Goal: Task Accomplishment & Management: Complete application form

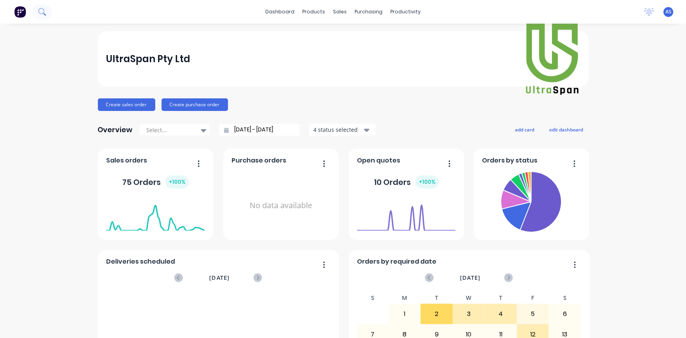
click at [42, 8] on icon at bounding box center [41, 11] width 6 height 6
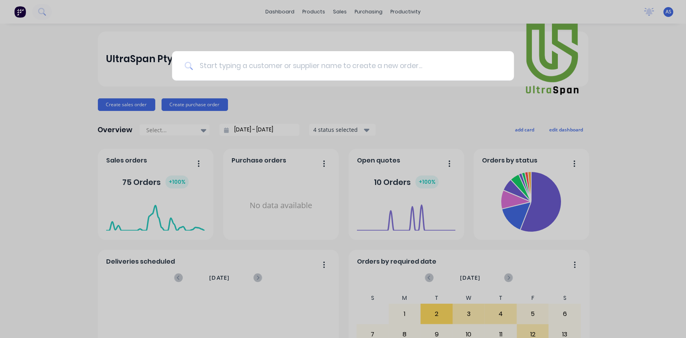
click at [241, 62] on input at bounding box center [347, 65] width 309 height 29
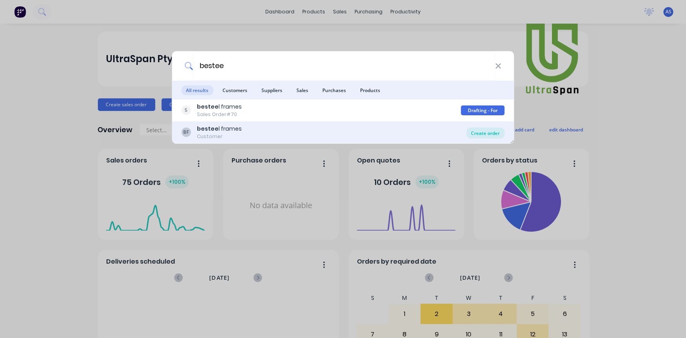
type input "bestee"
click at [485, 135] on div "Create order" at bounding box center [486, 132] width 38 height 11
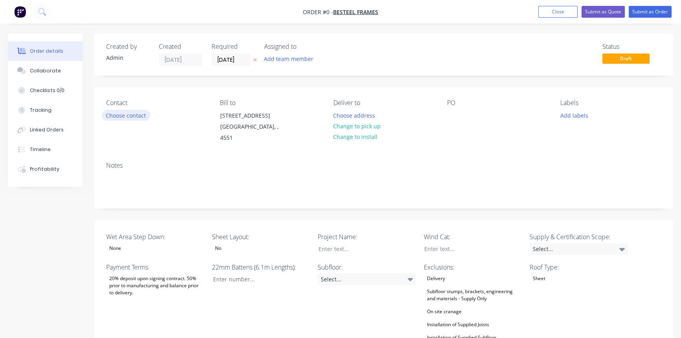
click at [139, 117] on button "Choose contact" at bounding box center [126, 115] width 48 height 11
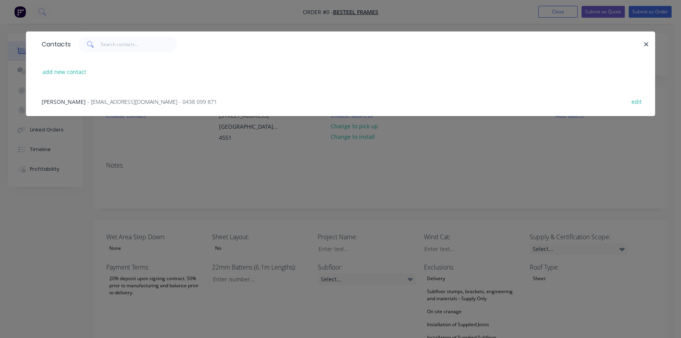
click at [120, 98] on div "Daniel Brooks - admin@besteelframes.com.au - 0438 099 871" at bounding box center [129, 102] width 175 height 8
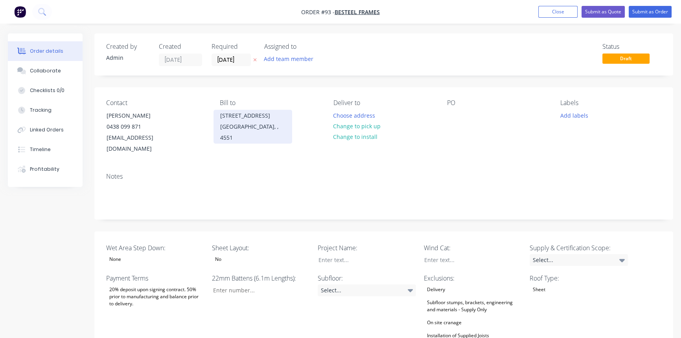
click at [245, 133] on div "Sunshine Coast, , 4551" at bounding box center [252, 132] width 65 height 22
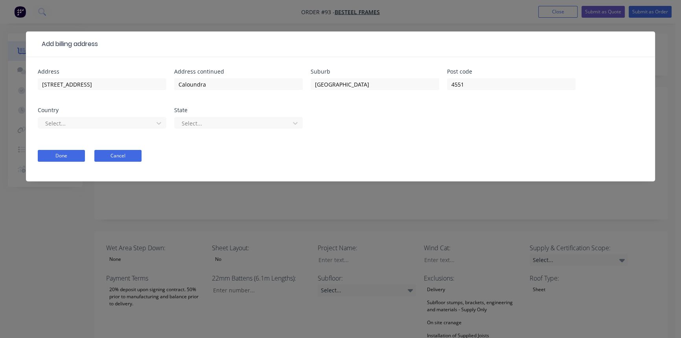
click at [131, 156] on button "Cancel" at bounding box center [117, 156] width 47 height 12
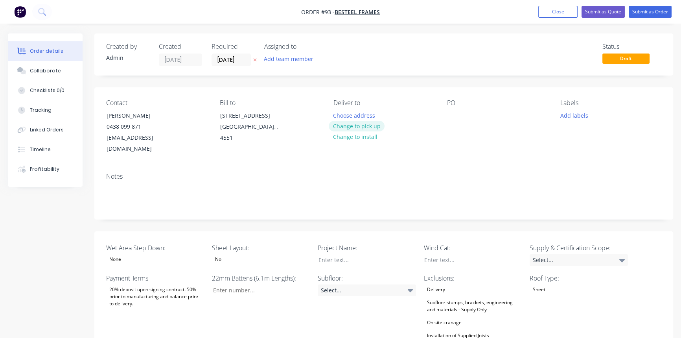
click at [357, 125] on button "Change to pick up" at bounding box center [357, 126] width 56 height 11
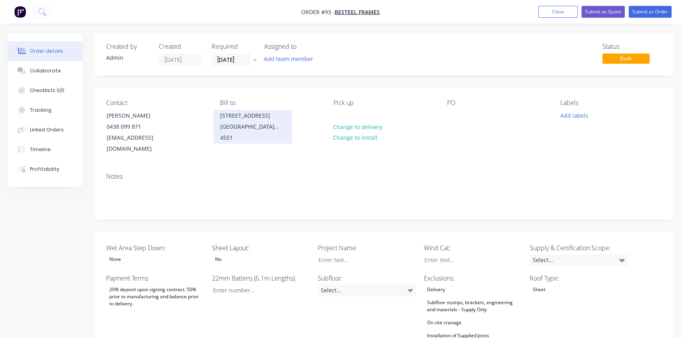
click at [260, 133] on div "Sunshine Coast, , 4551" at bounding box center [252, 132] width 65 height 22
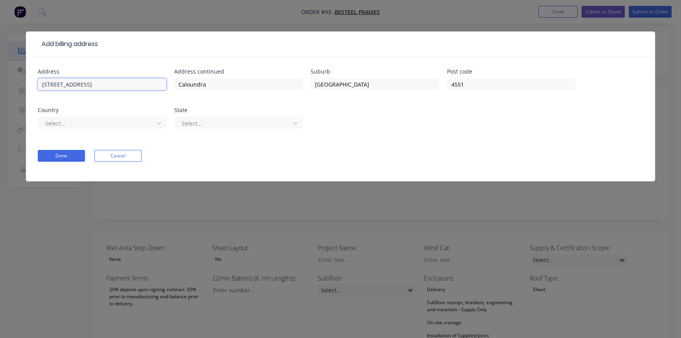
drag, startPoint x: 99, startPoint y: 81, endPoint x: 4, endPoint y: 81, distance: 95.2
click at [4, 81] on div "Add billing address Address 23 Newing Way Address continued Caloundra Suburb Su…" at bounding box center [340, 169] width 681 height 338
type input "5 Progress Place"
drag, startPoint x: 239, startPoint y: 84, endPoint x: 121, endPoint y: 88, distance: 118.4
click at [121, 88] on div "Address 5 Progress Place Address continued Caloundra Suburb Sunshine Coast Post…" at bounding box center [341, 103] width 606 height 69
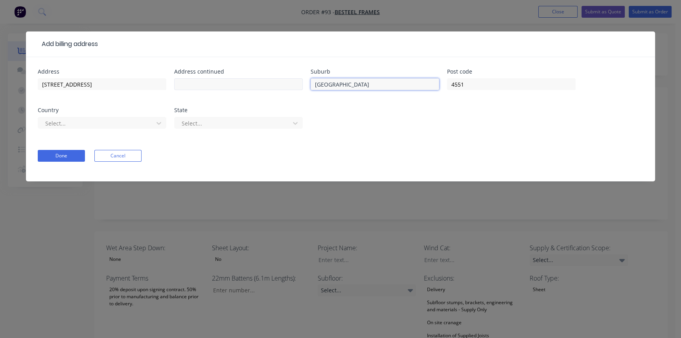
drag, startPoint x: 379, startPoint y: 88, endPoint x: 263, endPoint y: 85, distance: 116.8
click at [263, 85] on div "Address 5 Progress Place Address continued Suburb Sunshine Coast Post code 4551…" at bounding box center [341, 103] width 606 height 69
type input "Yandina"
drag, startPoint x: 484, startPoint y: 79, endPoint x: 366, endPoint y: 86, distance: 118.1
click at [366, 86] on div "Address 5 Progress Place Address continued Suburb Yandina Post code 4551 Countr…" at bounding box center [341, 103] width 606 height 69
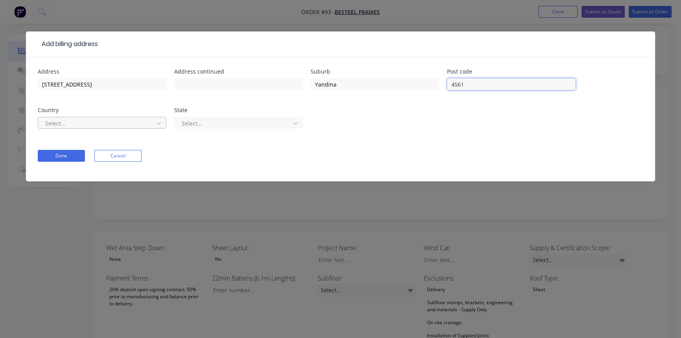
type input "4561"
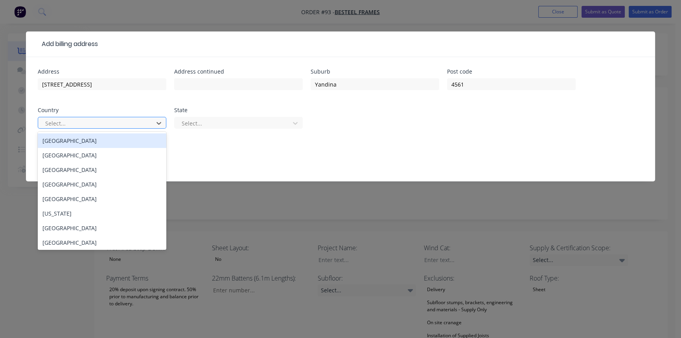
click at [64, 122] on div at bounding box center [96, 123] width 105 height 10
click at [67, 145] on div "Australia" at bounding box center [102, 140] width 129 height 15
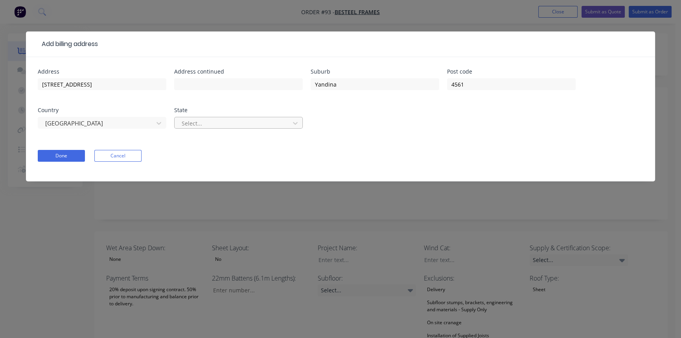
click at [213, 122] on div at bounding box center [233, 123] width 105 height 10
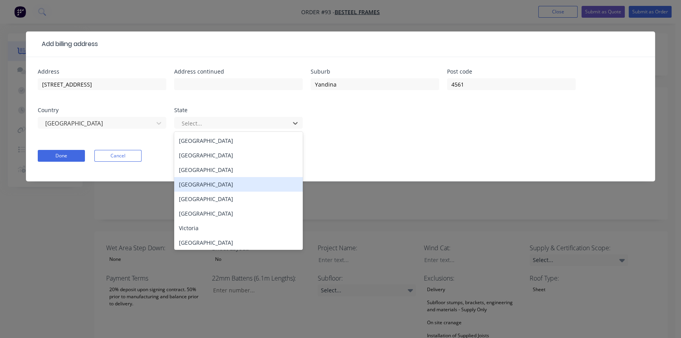
click at [213, 187] on div "Queensland" at bounding box center [238, 184] width 129 height 15
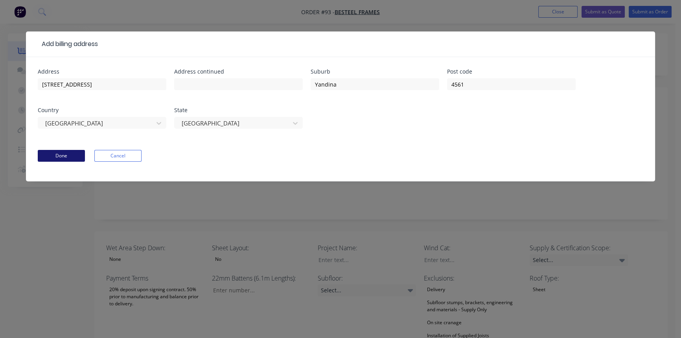
click at [81, 153] on button "Done" at bounding box center [61, 156] width 47 height 12
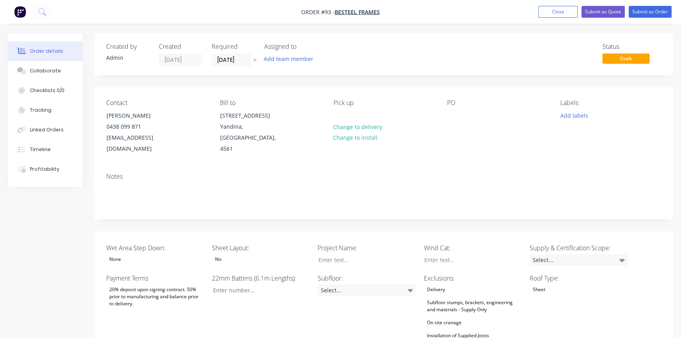
click at [237, 170] on div "Notes" at bounding box center [383, 192] width 579 height 53
click at [126, 254] on div "None" at bounding box center [155, 259] width 98 height 10
click at [126, 169] on div "None" at bounding box center [121, 167] width 18 height 10
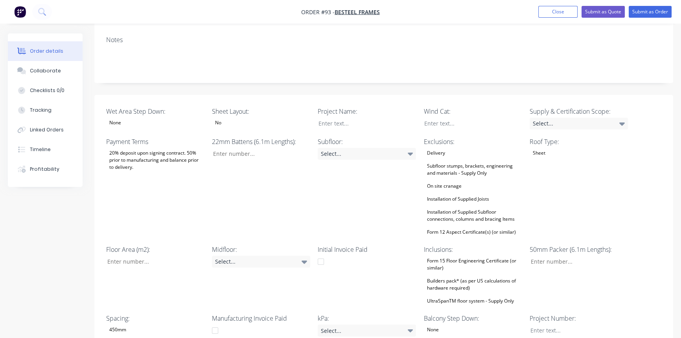
scroll to position [143, 0]
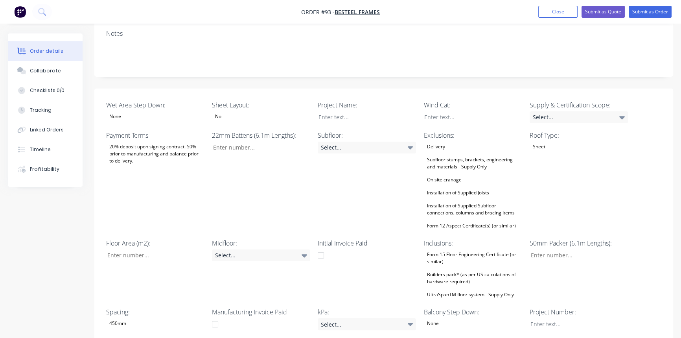
click at [131, 142] on div "20% deposit upon signing contract. 50% prior to manufacturing and balance prior…" at bounding box center [155, 154] width 98 height 24
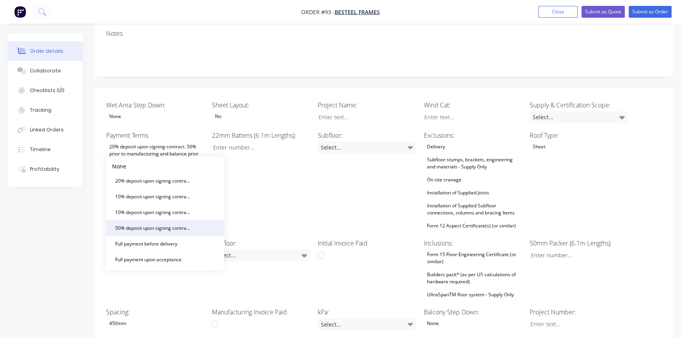
click at [134, 228] on div "50% deposit upon signing contract. Balance prior to delivery" at bounding box center [153, 228] width 83 height 10
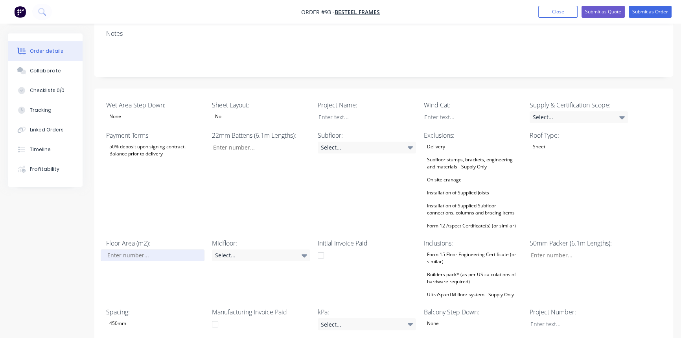
click at [134, 249] on input "Wet Area Step Down:" at bounding box center [153, 255] width 104 height 12
type input "38"
click at [136, 187] on div "Payment Terms 50% deposit upon signing contract. Balance prior to delivery" at bounding box center [155, 181] width 98 height 100
click at [260, 249] on div "Select..." at bounding box center [261, 255] width 98 height 12
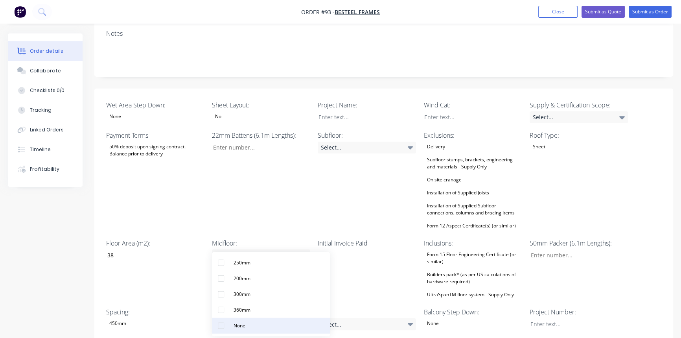
click at [251, 327] on button "None" at bounding box center [271, 326] width 118 height 16
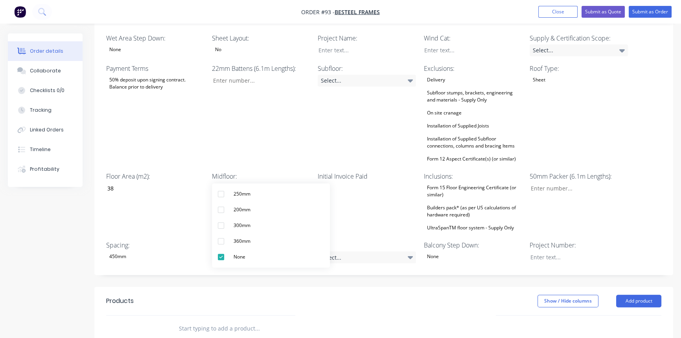
scroll to position [214, 0]
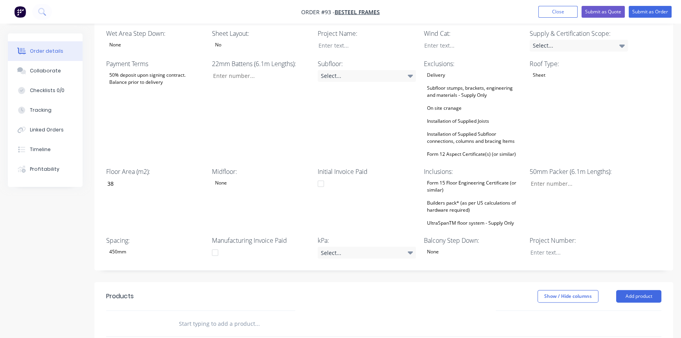
click at [246, 94] on div "22mm Battens (6.1m Lengths):" at bounding box center [261, 109] width 98 height 100
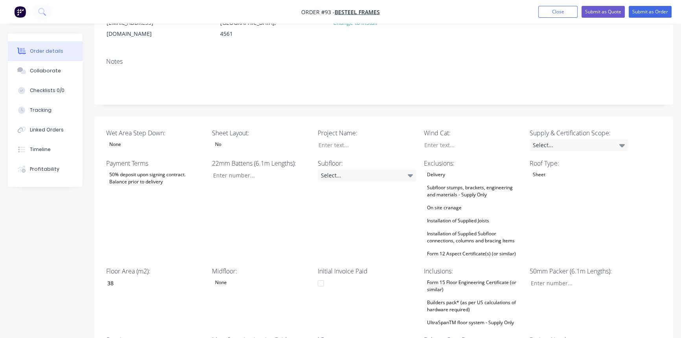
scroll to position [107, 0]
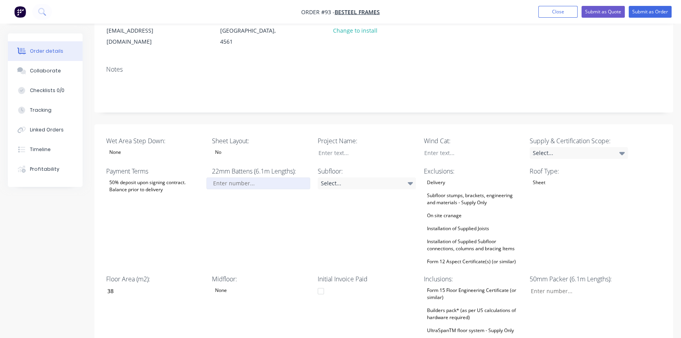
click at [229, 177] on input "Wet Area Step Down:" at bounding box center [258, 183] width 104 height 12
click at [263, 177] on input "Wet Area Step Down:" at bounding box center [258, 183] width 104 height 12
type input "0"
click at [346, 147] on div at bounding box center [361, 152] width 98 height 11
click at [390, 177] on div "Select..." at bounding box center [367, 183] width 98 height 12
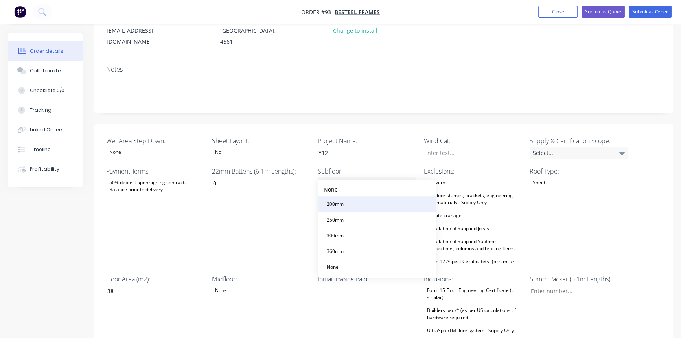
click at [337, 203] on div "200mm" at bounding box center [335, 204] width 23 height 10
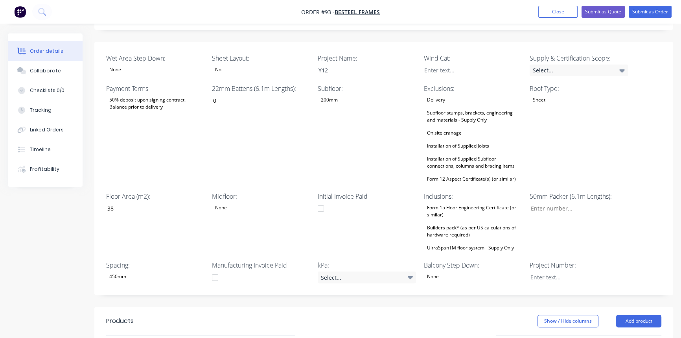
scroll to position [214, 0]
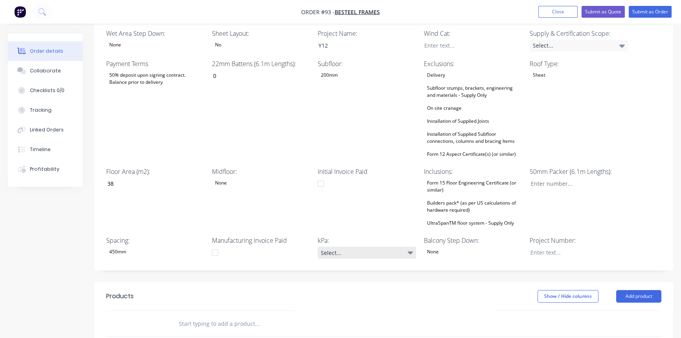
click at [363, 247] on div "Select..." at bounding box center [367, 253] width 98 height 12
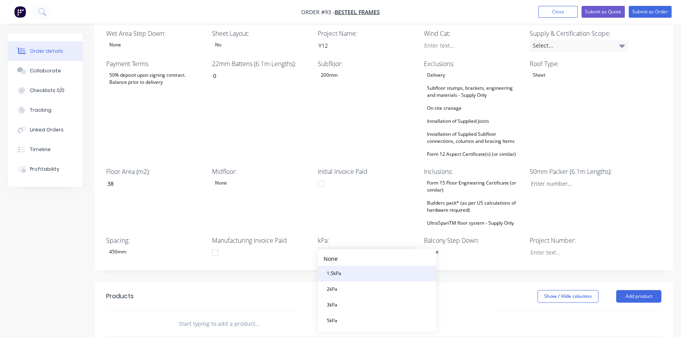
click at [363, 271] on button "1.5kPa" at bounding box center [377, 273] width 118 height 16
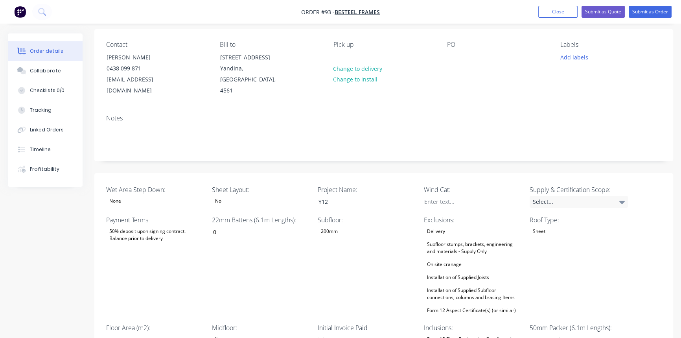
scroll to position [35, 0]
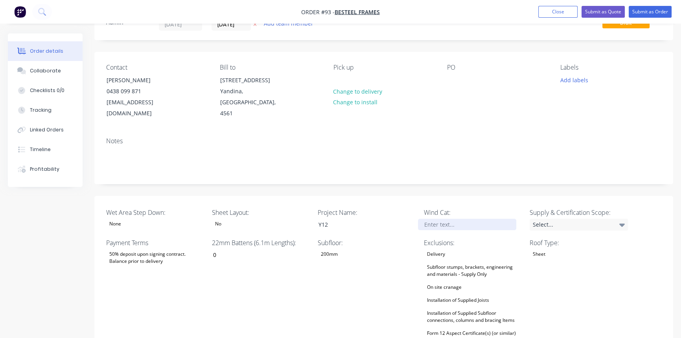
click at [454, 219] on div at bounding box center [467, 224] width 98 height 11
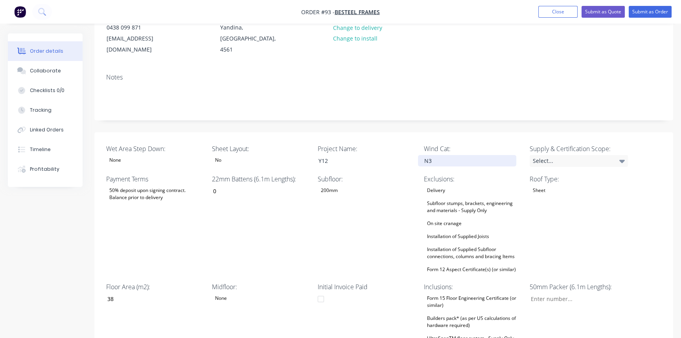
scroll to position [107, 0]
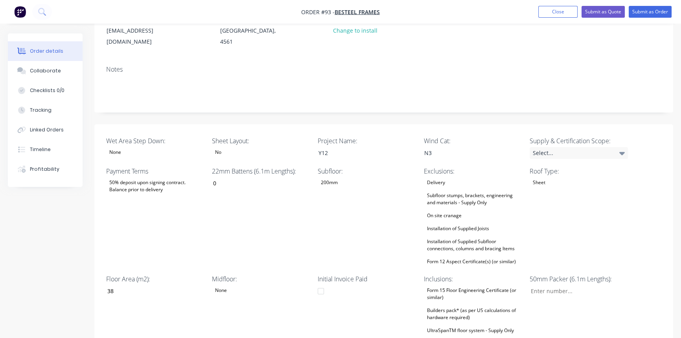
click at [449, 195] on div "Subfloor stumps, brackets, engineering and materials - Supply Only" at bounding box center [473, 198] width 98 height 17
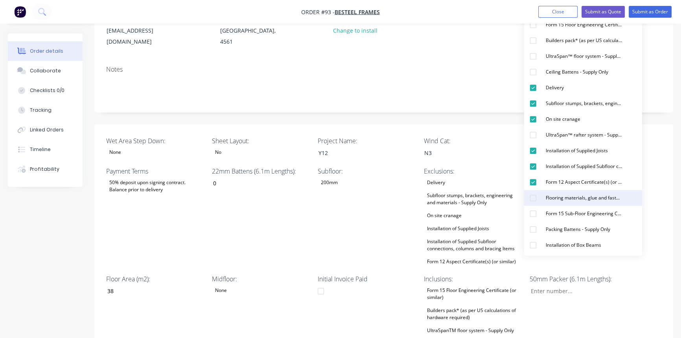
scroll to position [71, 0]
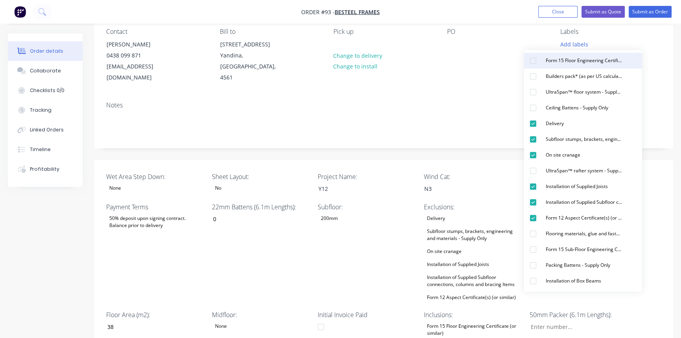
click at [570, 58] on div "Form 15 Floor Engineering Certificate (or similar)" at bounding box center [584, 60] width 83 height 10
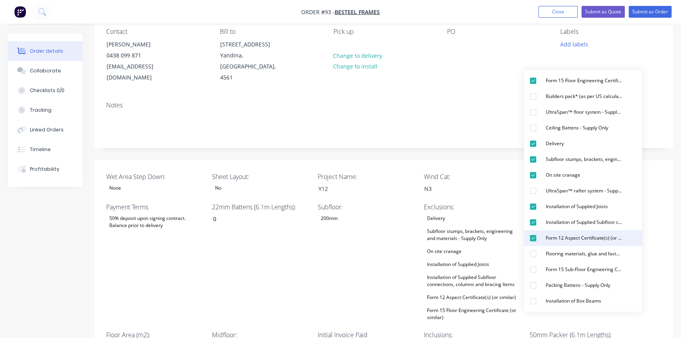
click at [553, 234] on div "Form 12 Aspect Certificate(s) (or similar)" at bounding box center [584, 238] width 83 height 10
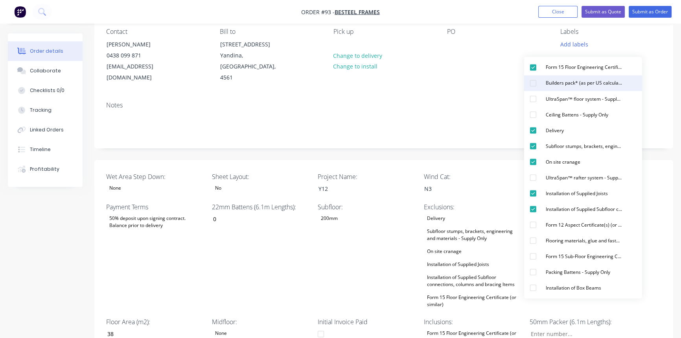
click at [534, 79] on div "button" at bounding box center [533, 83] width 16 height 16
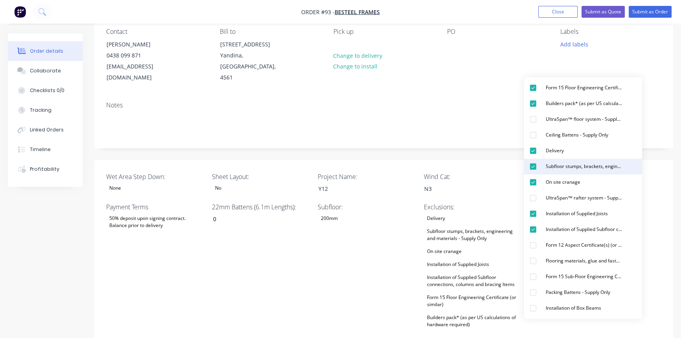
click at [534, 164] on div "button" at bounding box center [533, 166] width 16 height 16
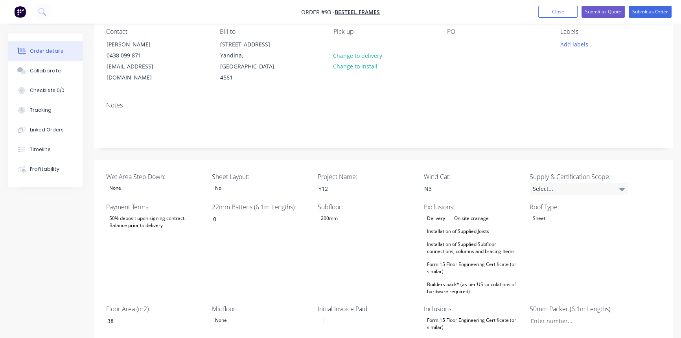
click at [392, 216] on div "Subfloor: 200mm" at bounding box center [367, 249] width 98 height 94
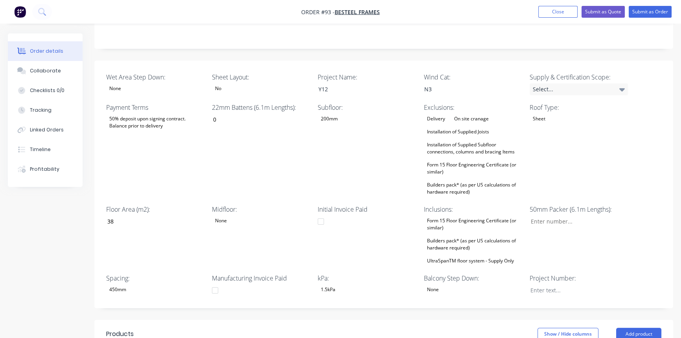
scroll to position [214, 0]
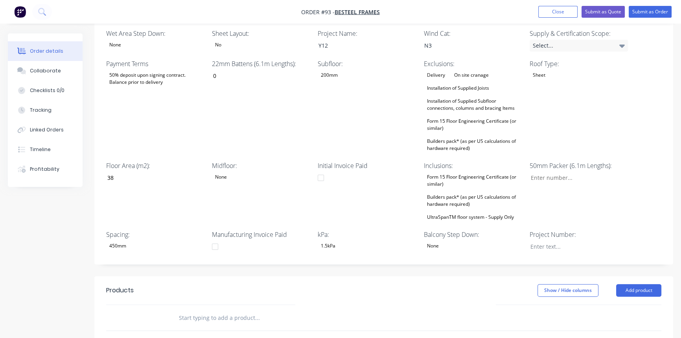
click at [455, 173] on div "Form 15 Floor Engineering Certificate (or similar)" at bounding box center [473, 180] width 98 height 17
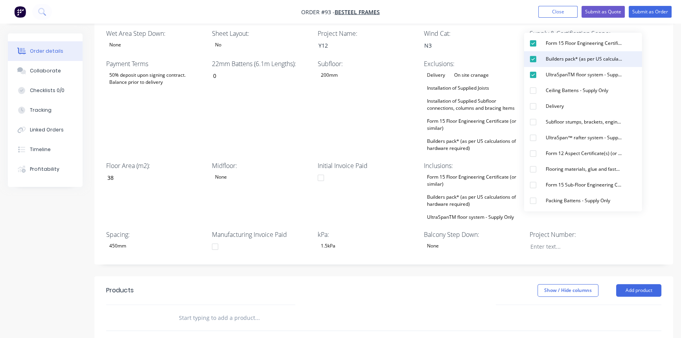
click at [549, 59] on div "Builders pack* (as per US calculations of hardware required)" at bounding box center [584, 59] width 83 height 10
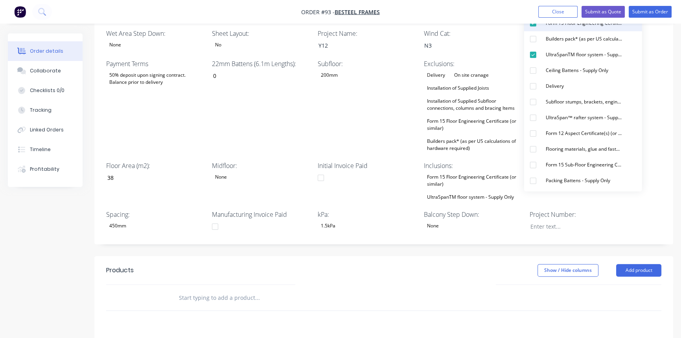
click at [545, 25] on div "Form 15 Floor Engineering Certificate (or similar)" at bounding box center [584, 23] width 83 height 10
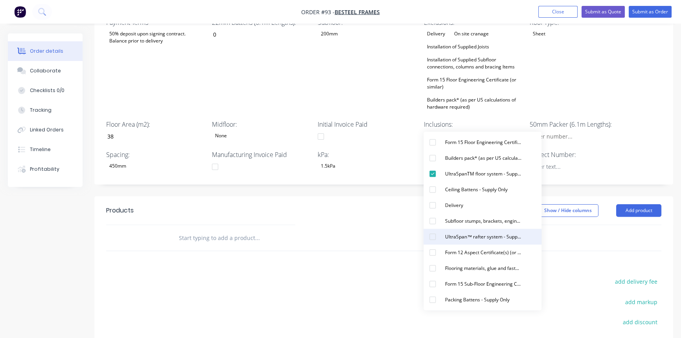
scroll to position [286, 0]
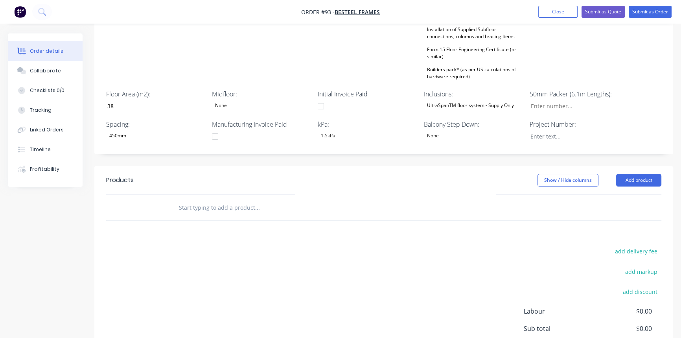
click at [351, 258] on div "add delivery fee add markup add discount Labour $0.00 Sub total $0.00 Margin $0…" at bounding box center [383, 322] width 555 height 152
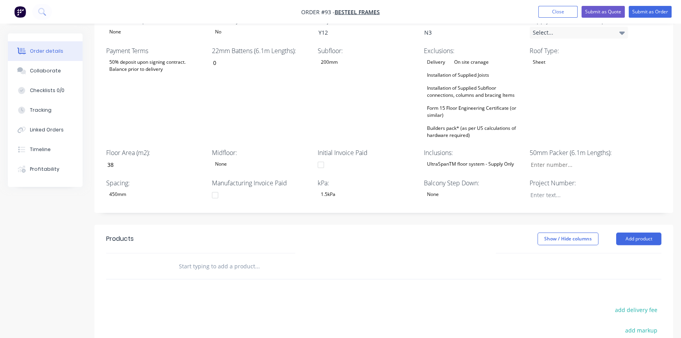
scroll to position [214, 0]
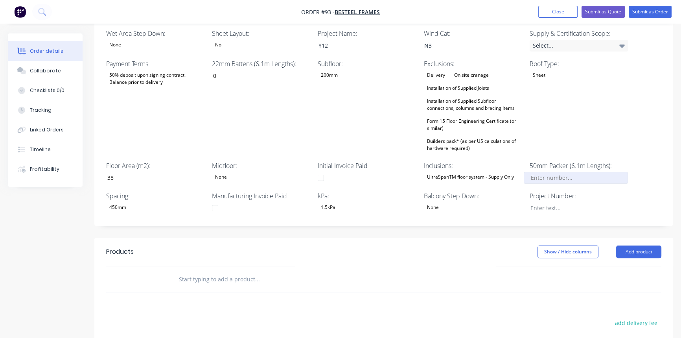
click at [535, 172] on input "Wet Area Step Down:" at bounding box center [576, 178] width 104 height 12
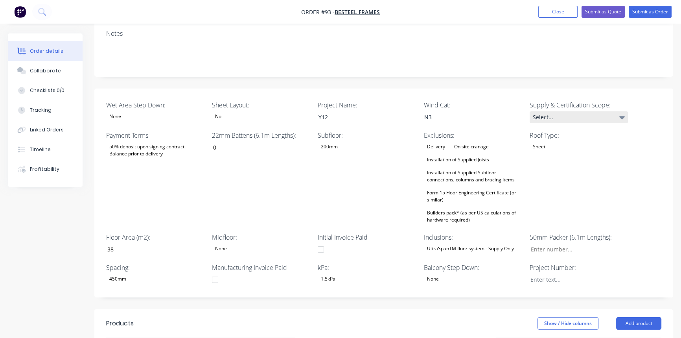
click at [560, 111] on div "Select..." at bounding box center [579, 117] width 98 height 12
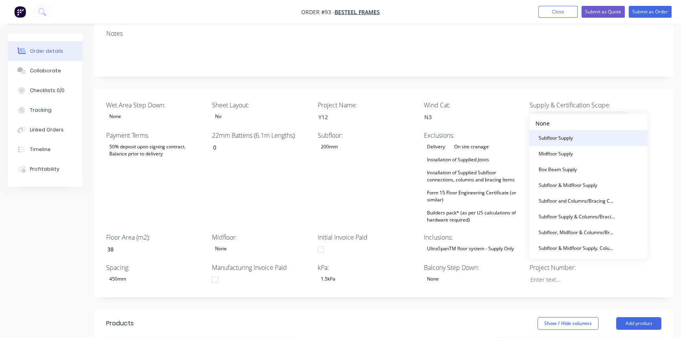
click at [557, 138] on div "Subfloor Supply" at bounding box center [555, 138] width 41 height 10
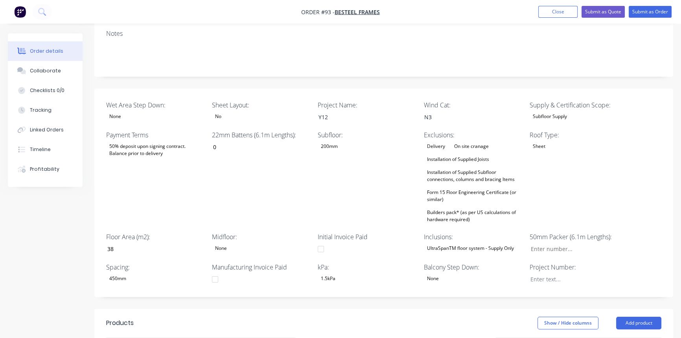
click at [549, 170] on div "Roof Type: Sheet" at bounding box center [579, 177] width 98 height 94
click at [553, 243] on input "Wet Area Step Down:" at bounding box center [576, 249] width 104 height 12
type input "0"
click at [553, 273] on div "Project Number:" at bounding box center [579, 273] width 98 height 23
click at [553, 273] on div at bounding box center [573, 278] width 98 height 11
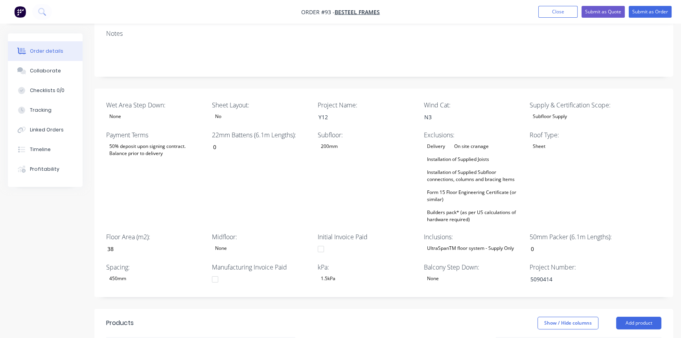
click at [348, 170] on div "Subfloor: 200mm" at bounding box center [367, 177] width 98 height 94
click at [37, 88] on div "Checklists 0/0" at bounding box center [47, 90] width 35 height 7
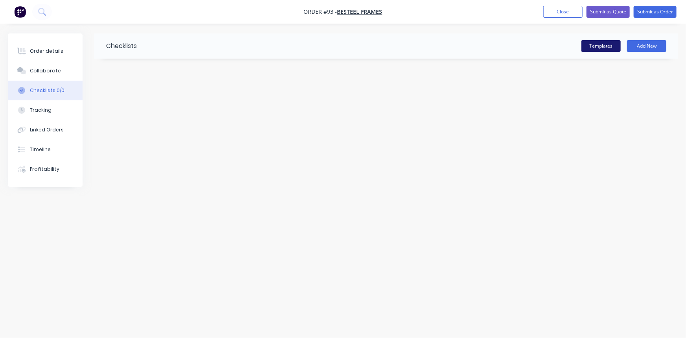
click at [605, 45] on button "Templates" at bounding box center [601, 46] width 39 height 12
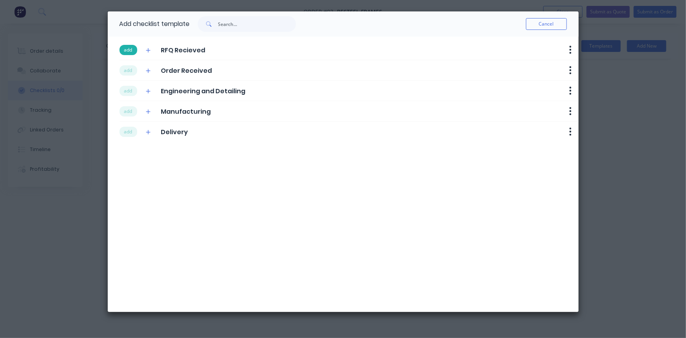
click at [130, 50] on button "add" at bounding box center [129, 50] width 18 height 10
click at [130, 68] on button "add" at bounding box center [129, 70] width 18 height 10
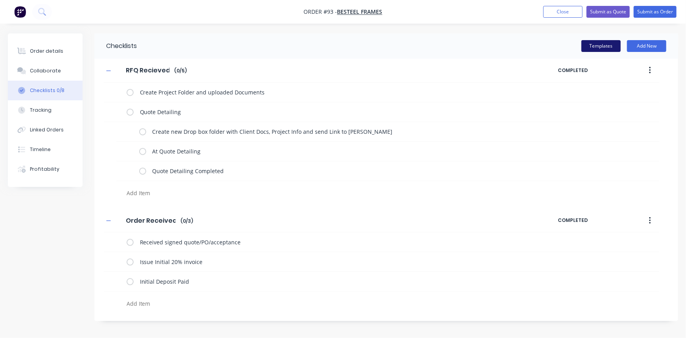
click at [607, 51] on button "Templates" at bounding box center [601, 46] width 39 height 12
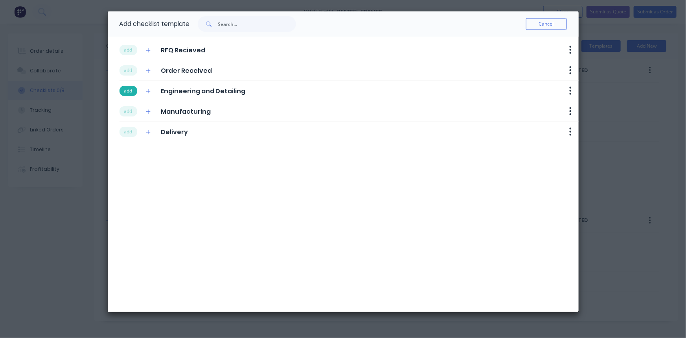
click at [130, 88] on button "add" at bounding box center [129, 91] width 18 height 10
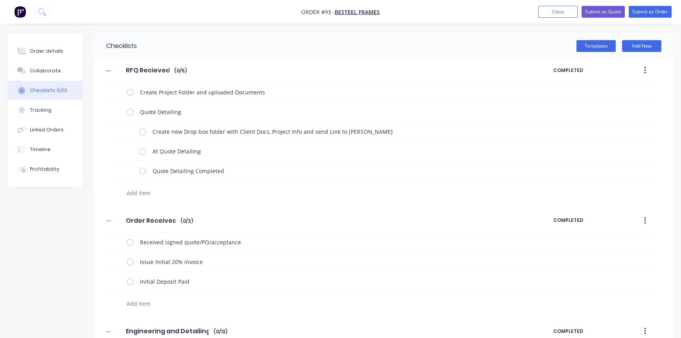
click at [130, 108] on label at bounding box center [130, 112] width 7 height 8
click at [0, 0] on input "checkbox" at bounding box center [0, 0] width 0 height 0
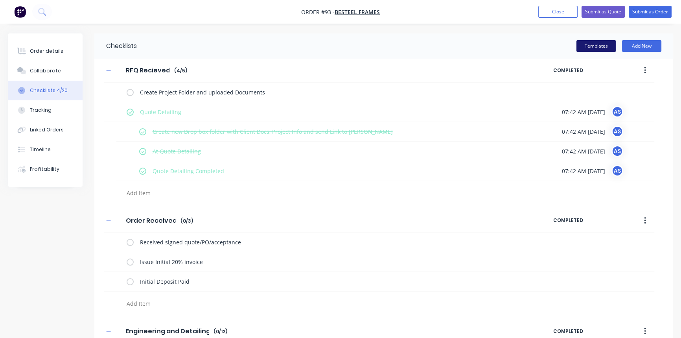
click at [599, 41] on button "Templates" at bounding box center [595, 46] width 39 height 12
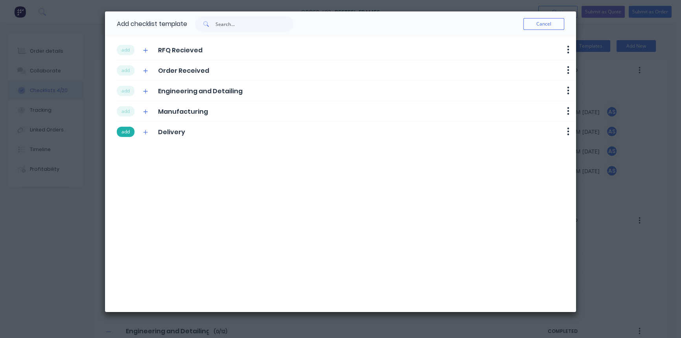
drag, startPoint x: 122, startPoint y: 109, endPoint x: 125, endPoint y: 128, distance: 18.7
click at [122, 114] on button "add" at bounding box center [126, 111] width 18 height 10
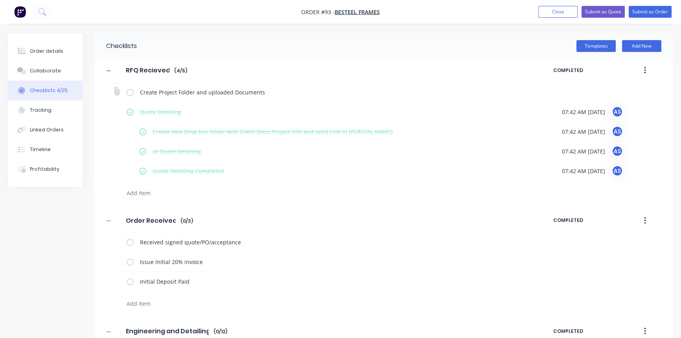
click at [129, 92] on label at bounding box center [130, 92] width 7 height 8
click at [0, 0] on input "checkbox" at bounding box center [0, 0] width 0 height 0
click at [595, 44] on button "Templates" at bounding box center [595, 46] width 39 height 12
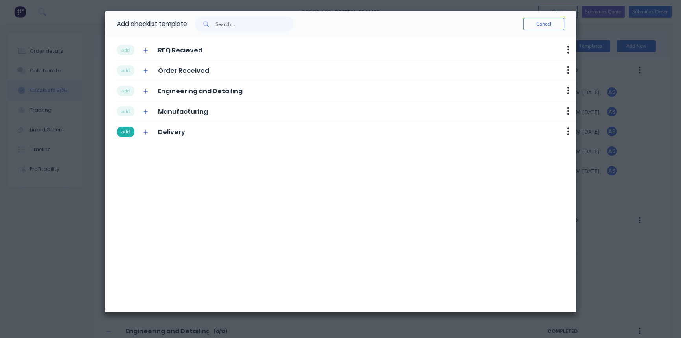
click at [125, 130] on button "add" at bounding box center [126, 132] width 18 height 10
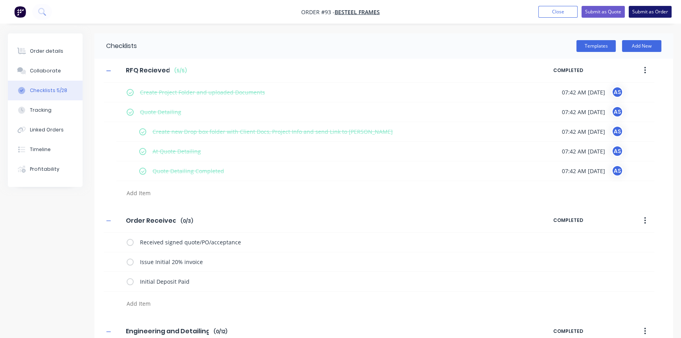
click at [640, 11] on button "Submit as Order" at bounding box center [650, 12] width 43 height 12
type textarea "x"
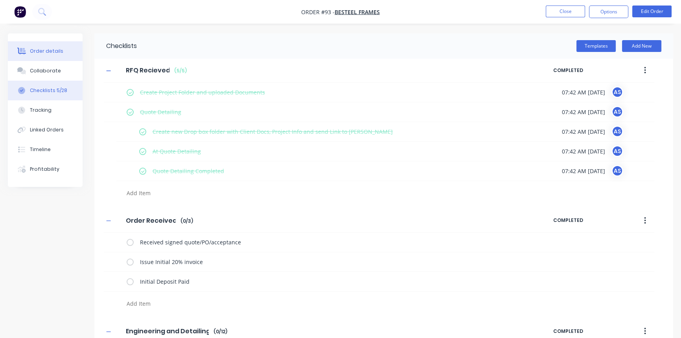
click at [42, 48] on div "Order details" at bounding box center [46, 51] width 33 height 7
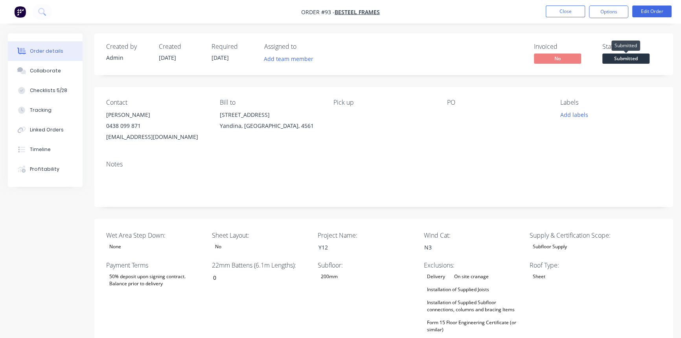
click at [627, 59] on span "Submitted" at bounding box center [625, 58] width 47 height 10
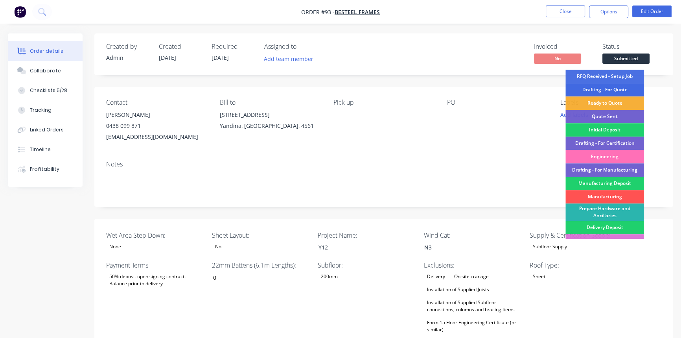
click at [597, 85] on div "Drafting - For Quote" at bounding box center [604, 89] width 79 height 13
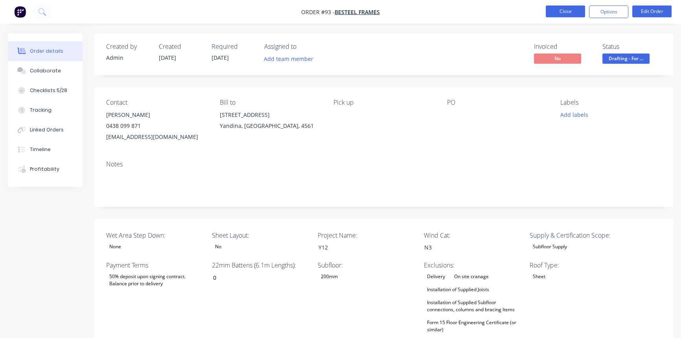
click at [567, 15] on button "Close" at bounding box center [565, 12] width 39 height 12
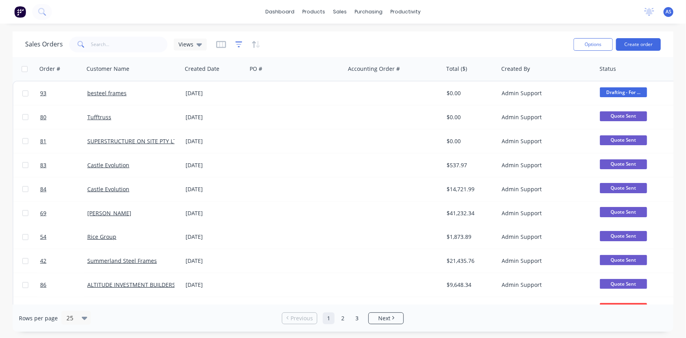
click at [236, 41] on icon "button" at bounding box center [239, 45] width 7 height 8
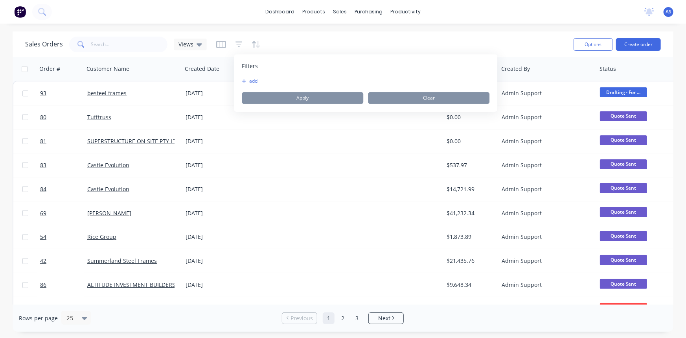
click at [248, 81] on button "add" at bounding box center [252, 81] width 20 height 6
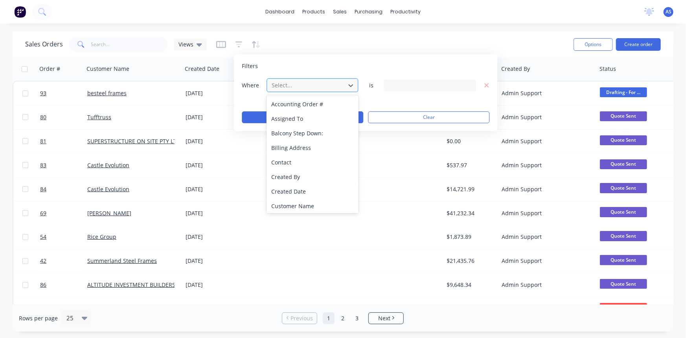
click at [298, 90] on div at bounding box center [306, 85] width 70 height 10
type input "pro"
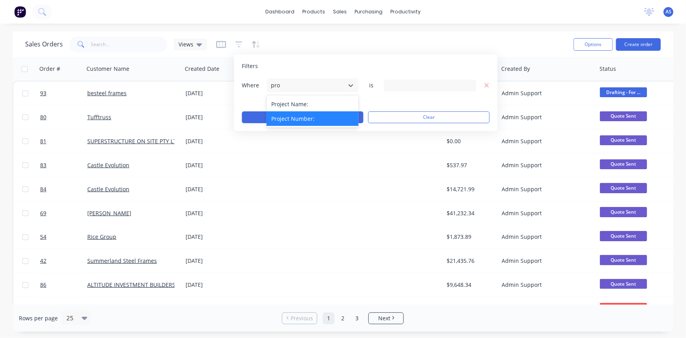
click at [299, 118] on div "Project Number:" at bounding box center [313, 118] width 92 height 15
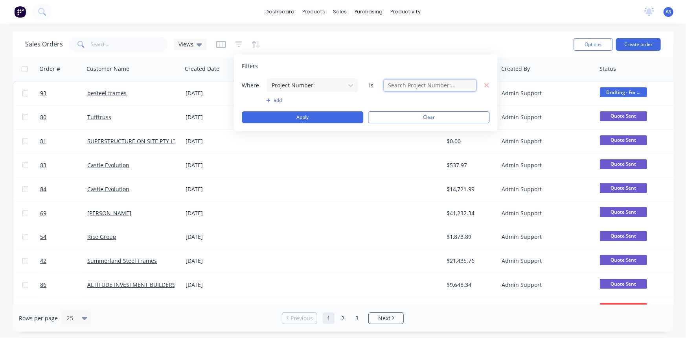
click at [425, 86] on input "text" at bounding box center [430, 85] width 92 height 12
type input "5072410"
click at [304, 115] on button "Apply" at bounding box center [303, 117] width 122 height 12
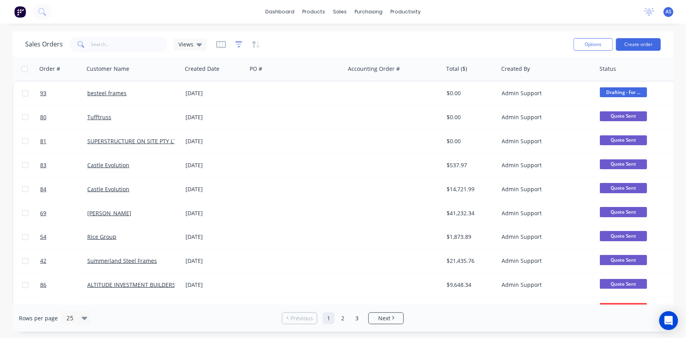
click at [240, 47] on icon "button" at bounding box center [239, 45] width 7 height 8
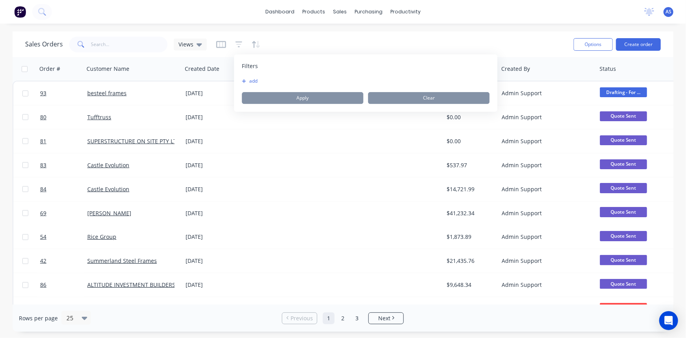
click at [249, 81] on button "add" at bounding box center [252, 81] width 20 height 6
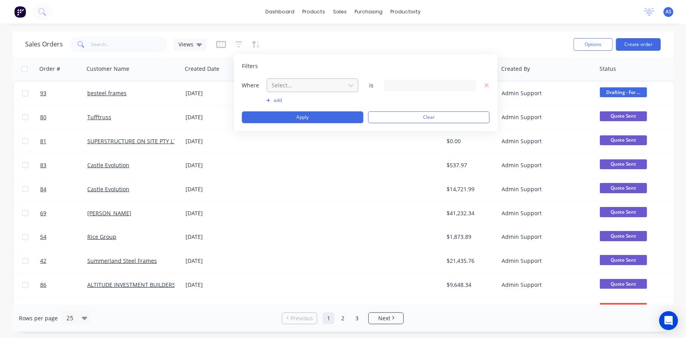
click at [302, 80] on div at bounding box center [306, 85] width 70 height 10
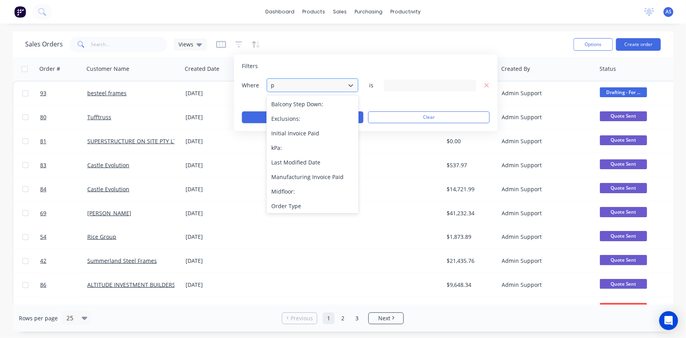
type input "pr"
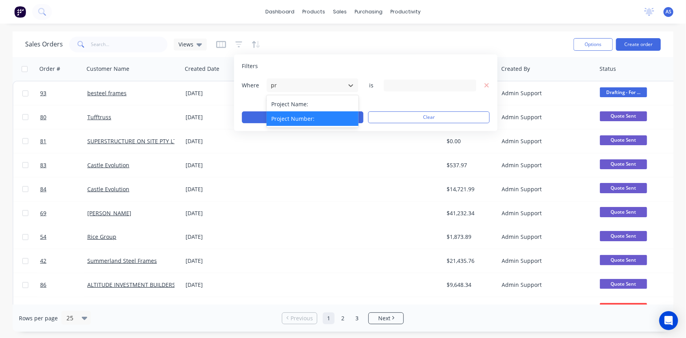
click at [303, 114] on div "Project Number:" at bounding box center [313, 118] width 92 height 15
click at [422, 91] on div "Where Project Number: is" at bounding box center [366, 85] width 248 height 15
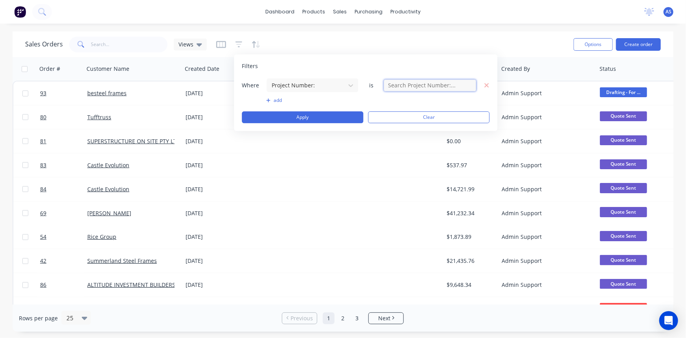
click at [421, 81] on input "text" at bounding box center [430, 85] width 92 height 12
type input "5072410"
click at [312, 115] on button "Apply" at bounding box center [303, 117] width 122 height 12
